Goal: Information Seeking & Learning: Learn about a topic

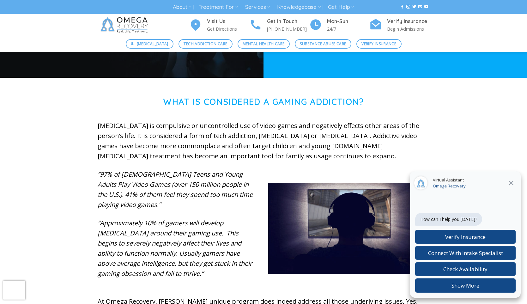
scroll to position [170, 0]
click at [508, 181] on icon "Close" at bounding box center [512, 183] width 8 height 8
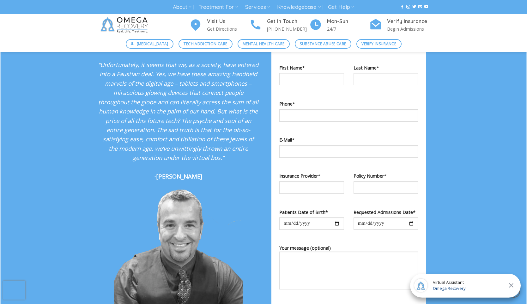
scroll to position [653, 0]
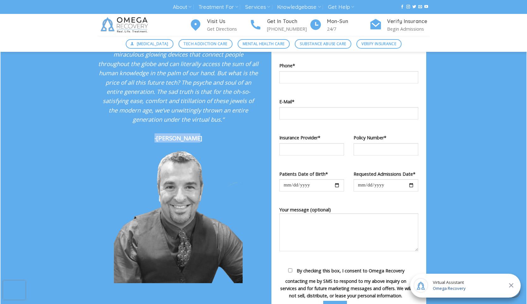
drag, startPoint x: 201, startPoint y: 131, endPoint x: 159, endPoint y: 131, distance: 42.0
click at [159, 131] on p "“Unfortunately, it seems that we, as a society, have entered into a Faustian de…" at bounding box center [178, 82] width 161 height 121
click at [163, 134] on strong "-[PERSON_NAME]" at bounding box center [179, 138] width 48 height 8
drag, startPoint x: 162, startPoint y: 131, endPoint x: 202, endPoint y: 131, distance: 40.1
click at [202, 131] on p "“Unfortunately, it seems that we, as a society, have entered into a Faustian de…" at bounding box center [178, 82] width 161 height 121
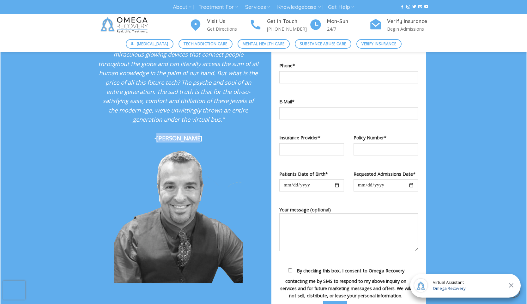
copy strong "[PERSON_NAME]"
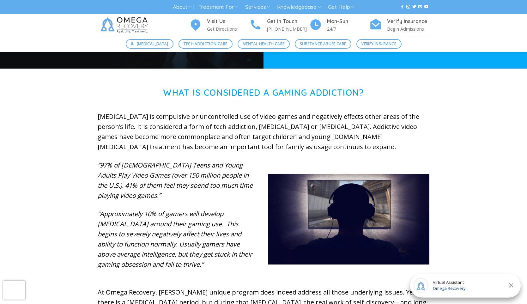
scroll to position [180, 0]
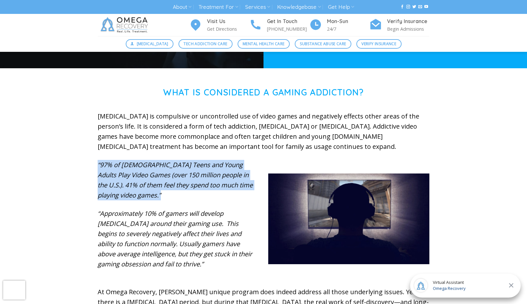
drag, startPoint x: 223, startPoint y: 192, endPoint x: 89, endPoint y: 166, distance: 136.7
click at [89, 166] on div "What is Considered a Gaming Addiction? [MEDICAL_DATA] is compulsive or uncontro…" at bounding box center [263, 226] width 527 height 278
drag, startPoint x: 101, startPoint y: 200, endPoint x: 158, endPoint y: 259, distance: 81.8
click at [158, 259] on p "“Approximately 10% of gamers will develop [MEDICAL_DATA] around their gaming us…" at bounding box center [178, 239] width 161 height 61
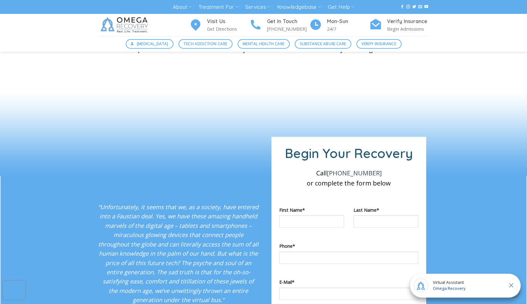
scroll to position [472, 0]
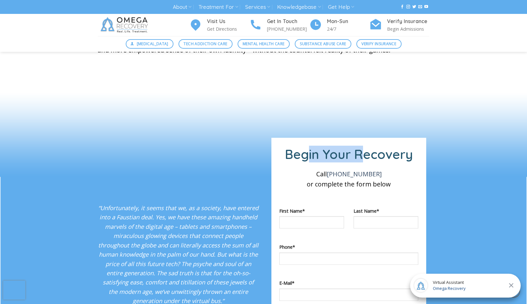
drag, startPoint x: 305, startPoint y: 147, endPoint x: 364, endPoint y: 150, distance: 58.6
click at [364, 150] on h1 "Begin Your Recovery" at bounding box center [348, 154] width 139 height 17
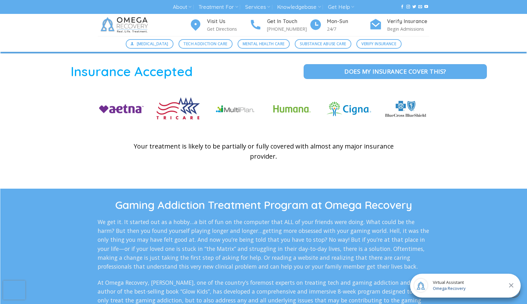
scroll to position [946, 0]
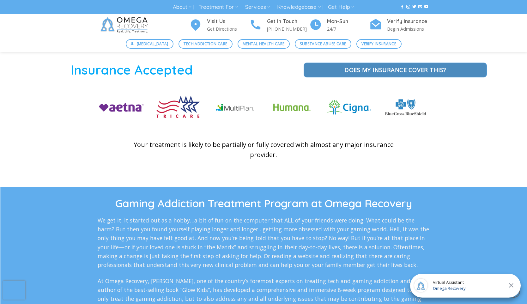
click at [316, 71] on link "Does my Insurance cover this?" at bounding box center [395, 70] width 183 height 15
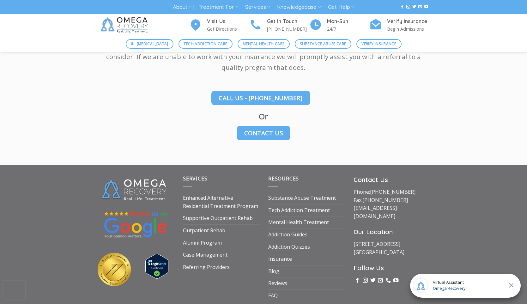
scroll to position [892, 0]
